Goal: Communication & Community: Answer question/provide support

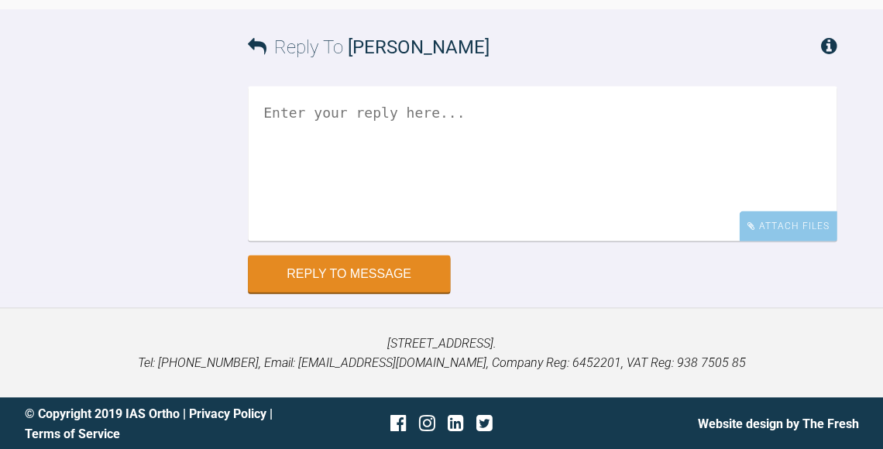
scroll to position [18929, 0]
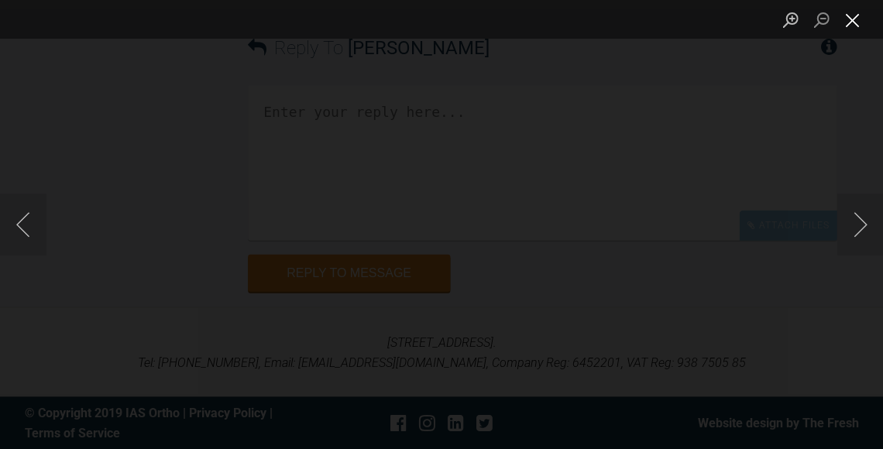
click at [854, 24] on button "Close lightbox" at bounding box center [852, 19] width 31 height 27
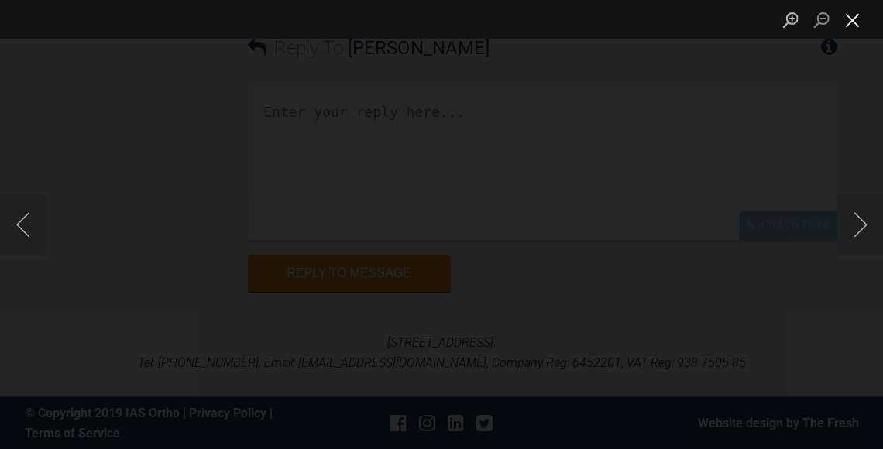
click at [857, 31] on button "Close lightbox" at bounding box center [852, 19] width 31 height 27
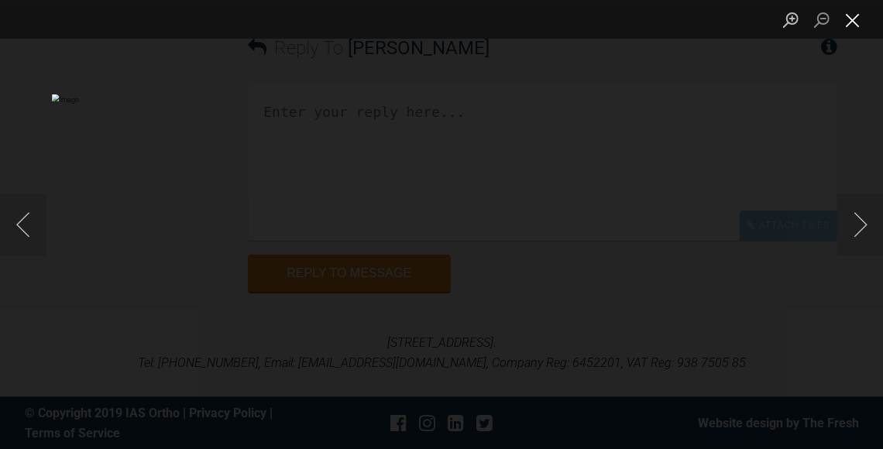
click at [854, 20] on button "Close lightbox" at bounding box center [852, 19] width 31 height 27
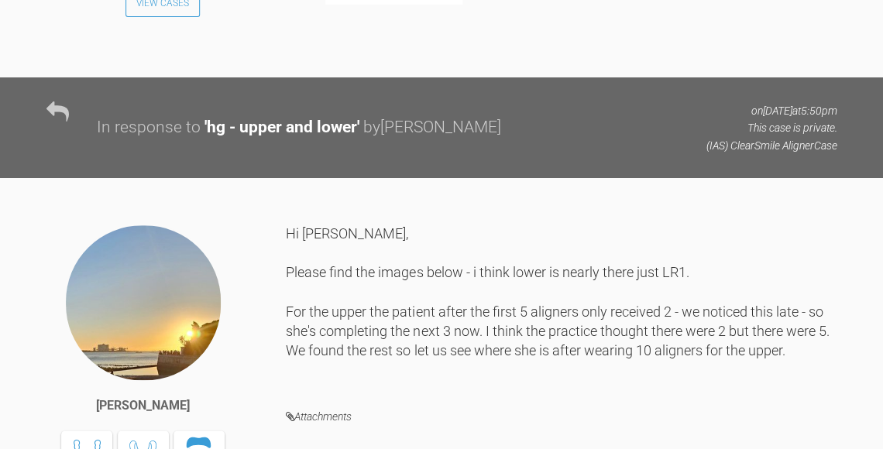
scroll to position [17541, 0]
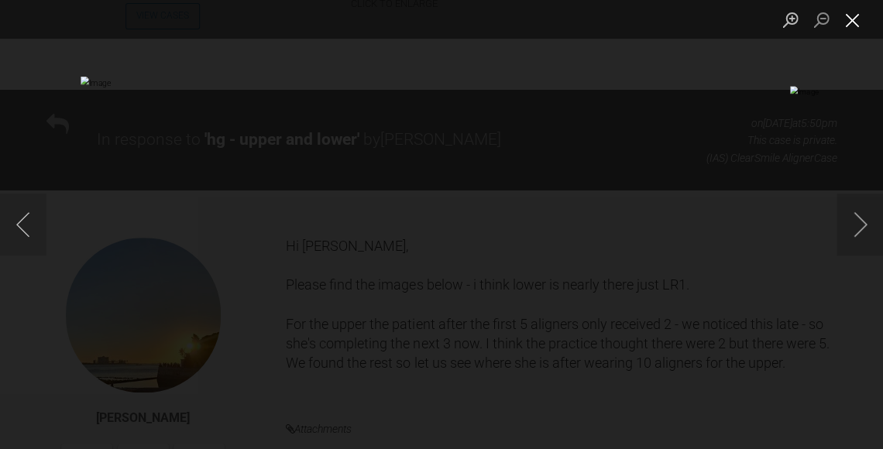
click at [861, 23] on button "Close lightbox" at bounding box center [852, 19] width 31 height 27
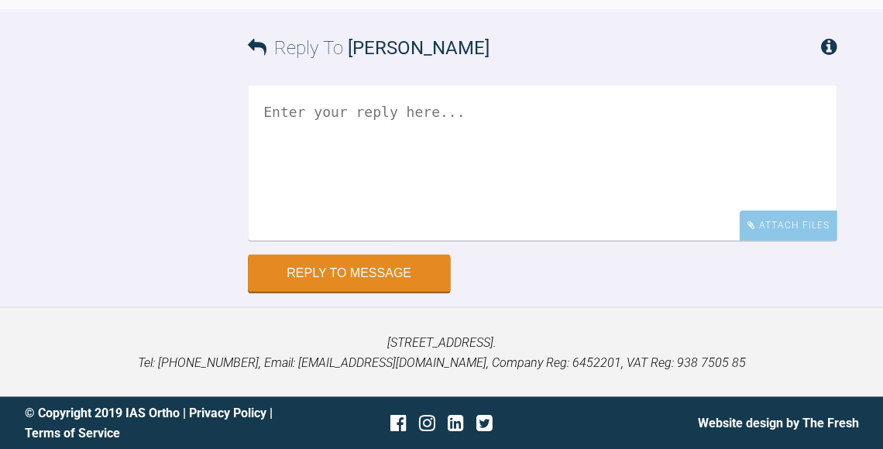
scroll to position [18875, 0]
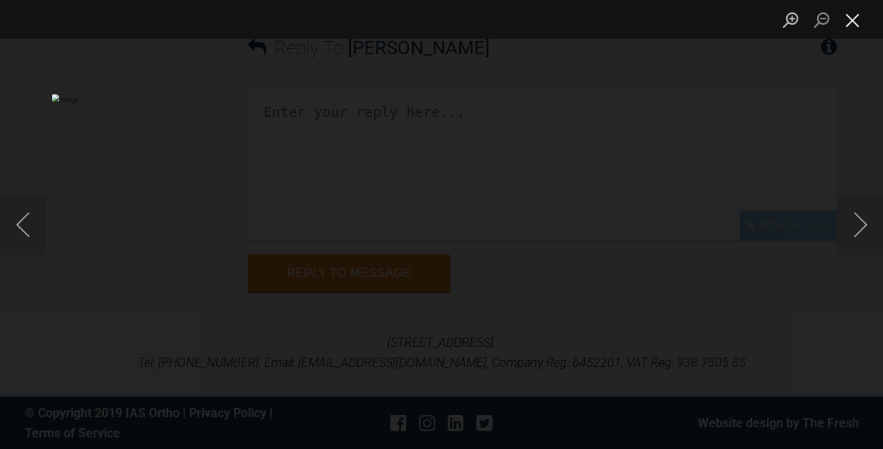
click at [854, 19] on button "Close lightbox" at bounding box center [852, 19] width 31 height 27
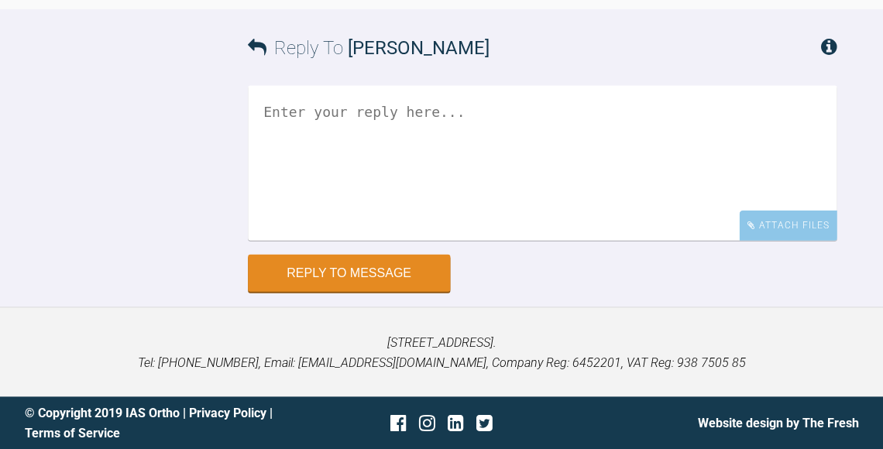
scroll to position [19177, 0]
click at [635, 240] on textarea at bounding box center [542, 162] width 589 height 155
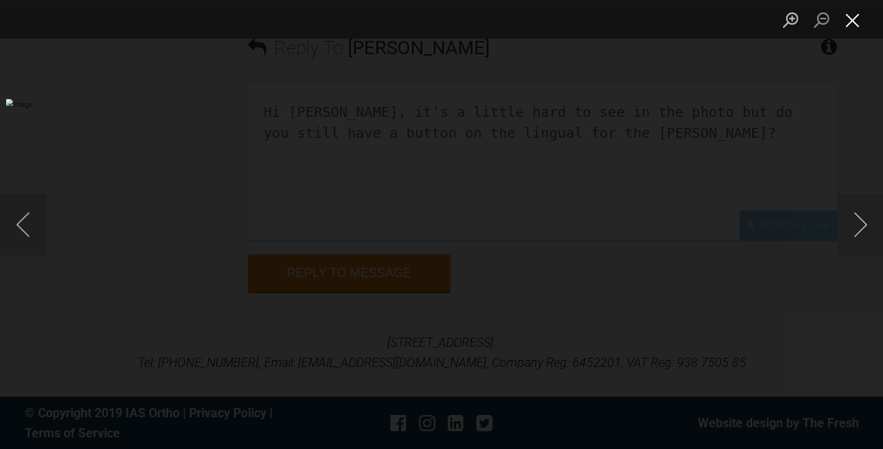
click at [861, 22] on button "Close lightbox" at bounding box center [852, 19] width 31 height 27
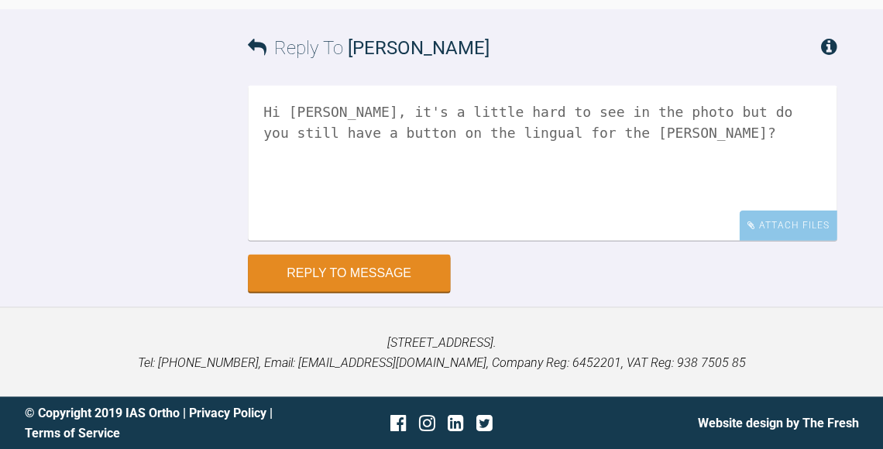
scroll to position [19395, 0]
click at [567, 133] on textarea "Hi [PERSON_NAME], it's a little hard to see in the photo but do you still have …" at bounding box center [542, 162] width 589 height 155
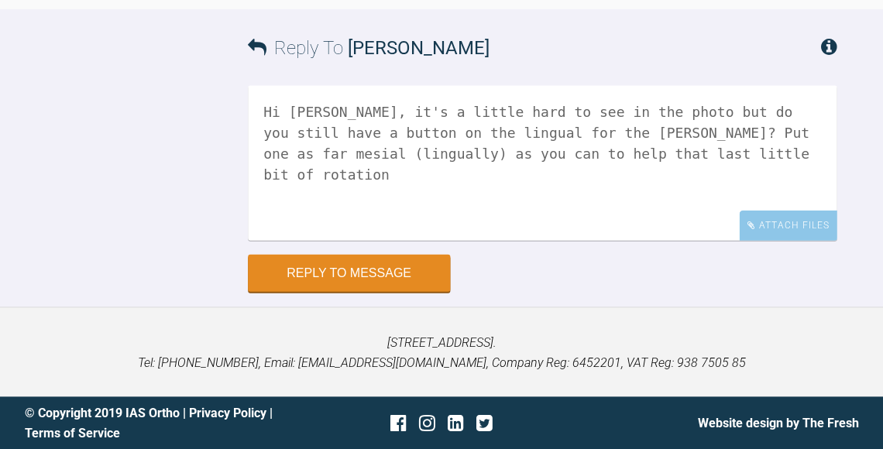
scroll to position [19043, 0]
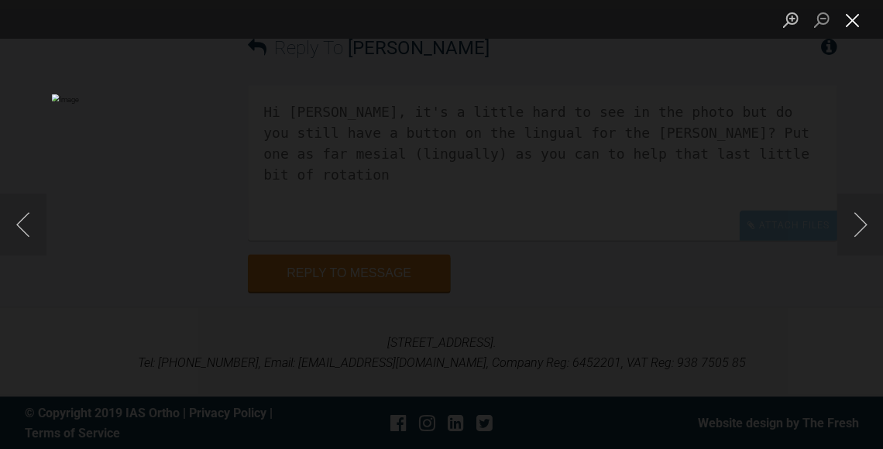
click at [858, 24] on button "Close lightbox" at bounding box center [852, 19] width 31 height 27
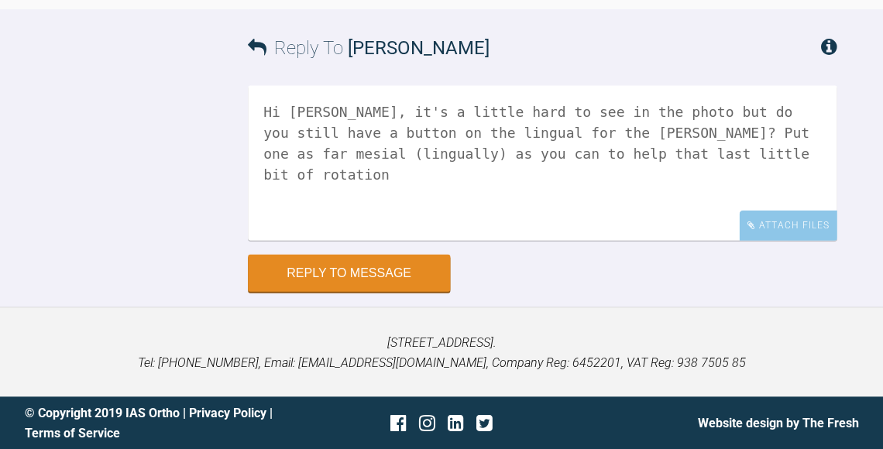
scroll to position [19395, 0]
click at [803, 136] on textarea "Hi [PERSON_NAME], it's a little hard to see in the photo but do you still have …" at bounding box center [542, 162] width 589 height 155
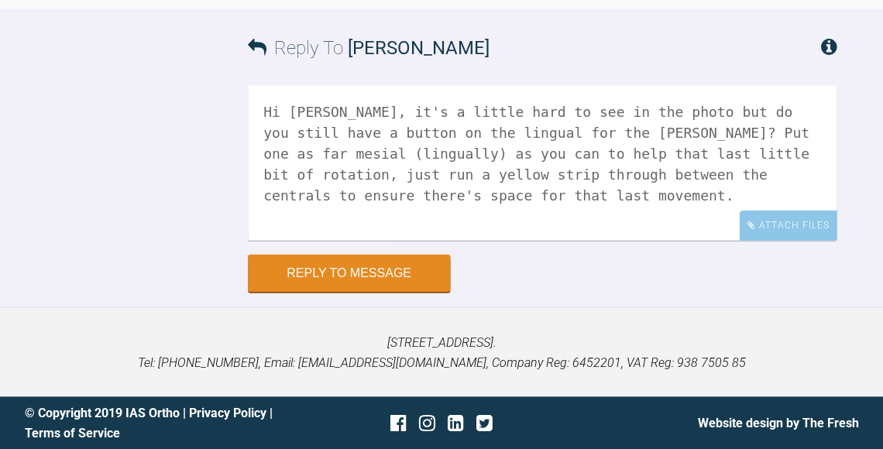
scroll to position [18903, 0]
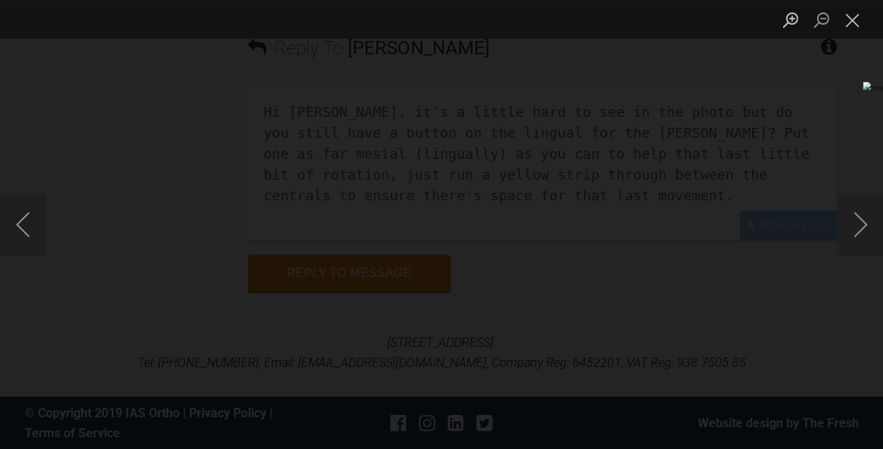
click at [849, 34] on li "Lightbox" at bounding box center [852, 19] width 31 height 39
click at [848, 24] on button "Close lightbox" at bounding box center [852, 19] width 31 height 27
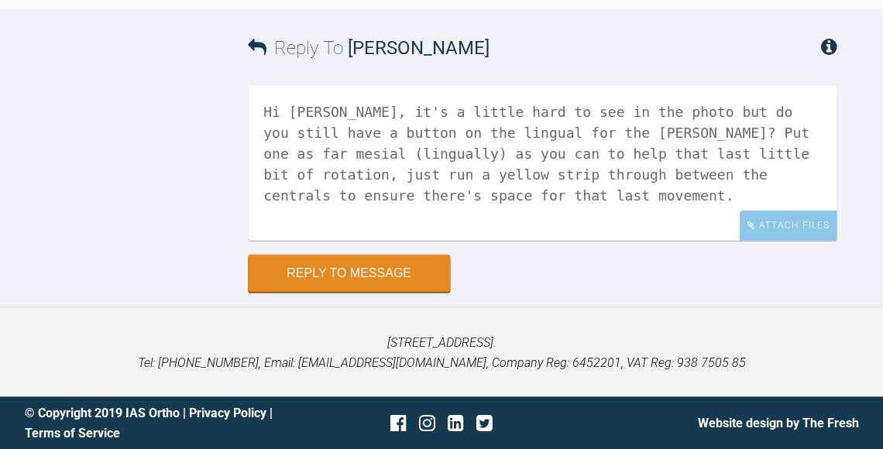
scroll to position [18916, 0]
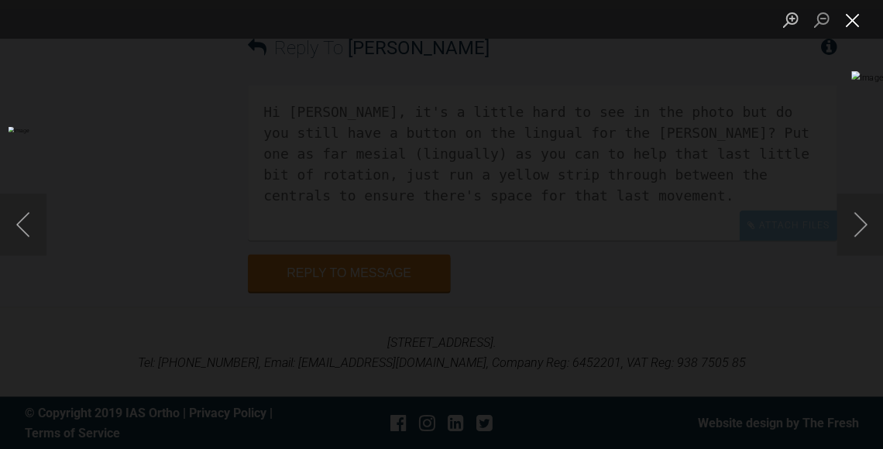
click at [853, 27] on button "Close lightbox" at bounding box center [852, 19] width 31 height 27
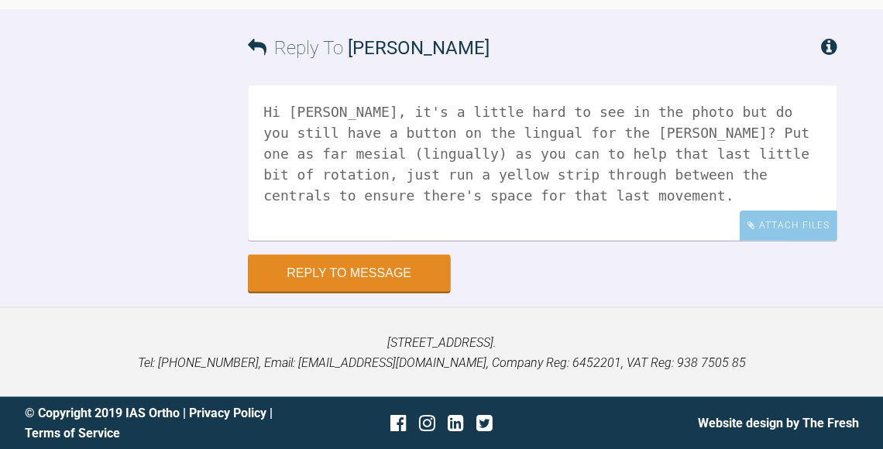
scroll to position [19395, 0]
click at [531, 189] on textarea "Hi [PERSON_NAME], it's a little hard to see in the photo but do you still have …" at bounding box center [542, 162] width 589 height 155
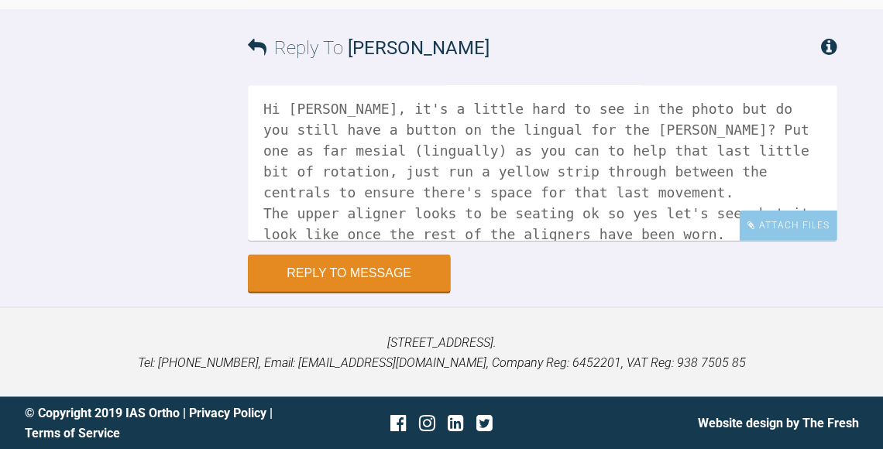
scroll to position [23, 0]
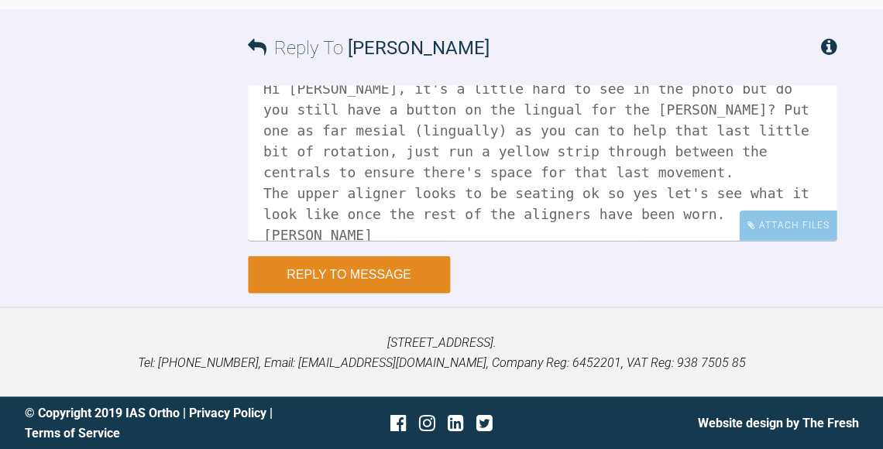
type textarea "Hi [PERSON_NAME], it's a little hard to see in the photo but do you still have …"
click at [345, 280] on button "Reply to Message" at bounding box center [349, 274] width 202 height 37
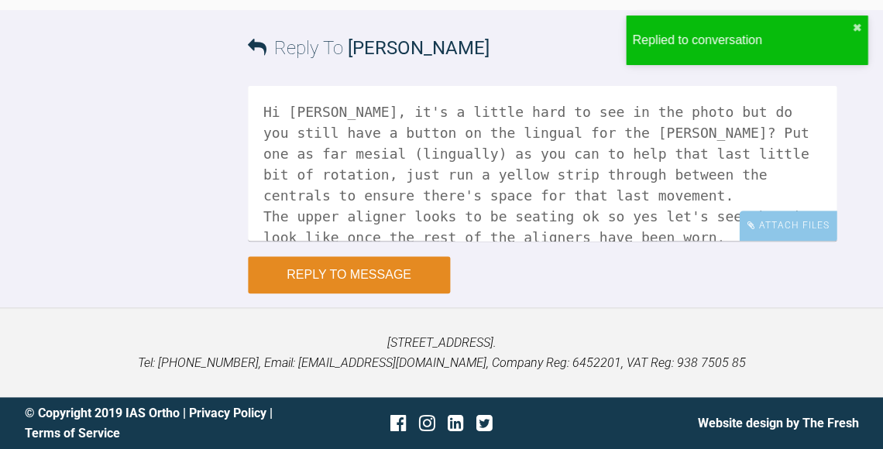
scroll to position [19693, 0]
